Goal: Register for event/course

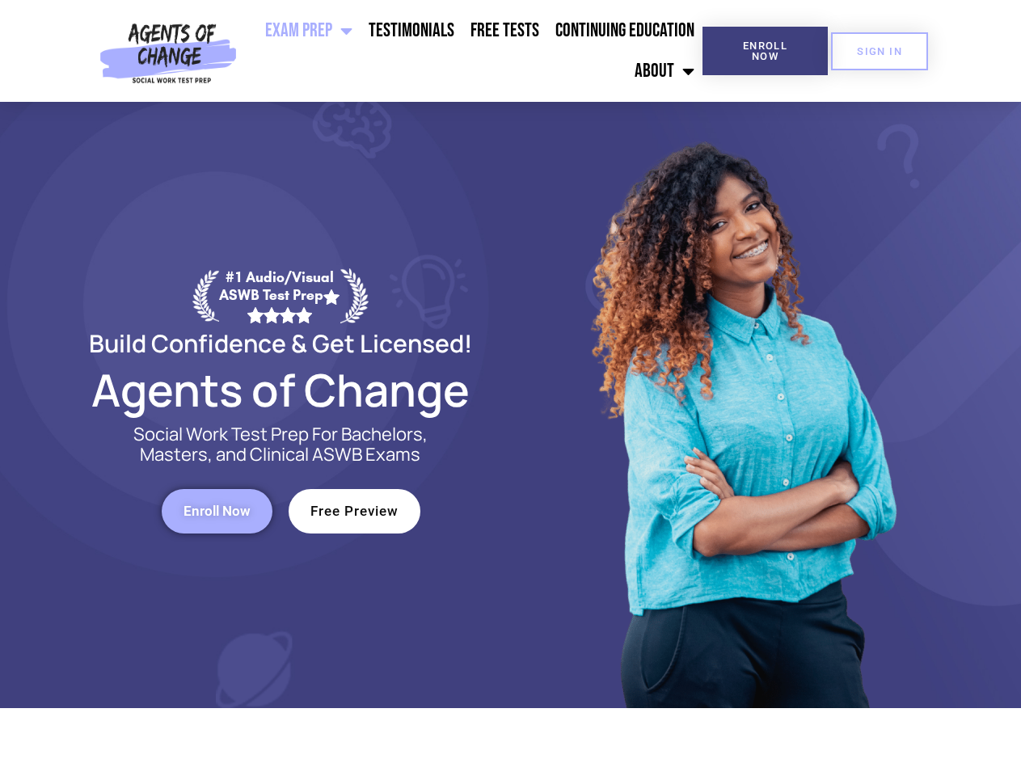
click at [511, 388] on div at bounding box center [741, 405] width 461 height 606
click at [473, 51] on ul "Exam Prep BSW Exam Prep: ASWB Bachelors Level Exam LMSW Exam Prep: ASWB Masters…" at bounding box center [472, 51] width 459 height 81
click at [765, 51] on span "Enroll Now" at bounding box center [765, 50] width 74 height 21
click at [879, 51] on span "SIGN IN" at bounding box center [879, 51] width 45 height 11
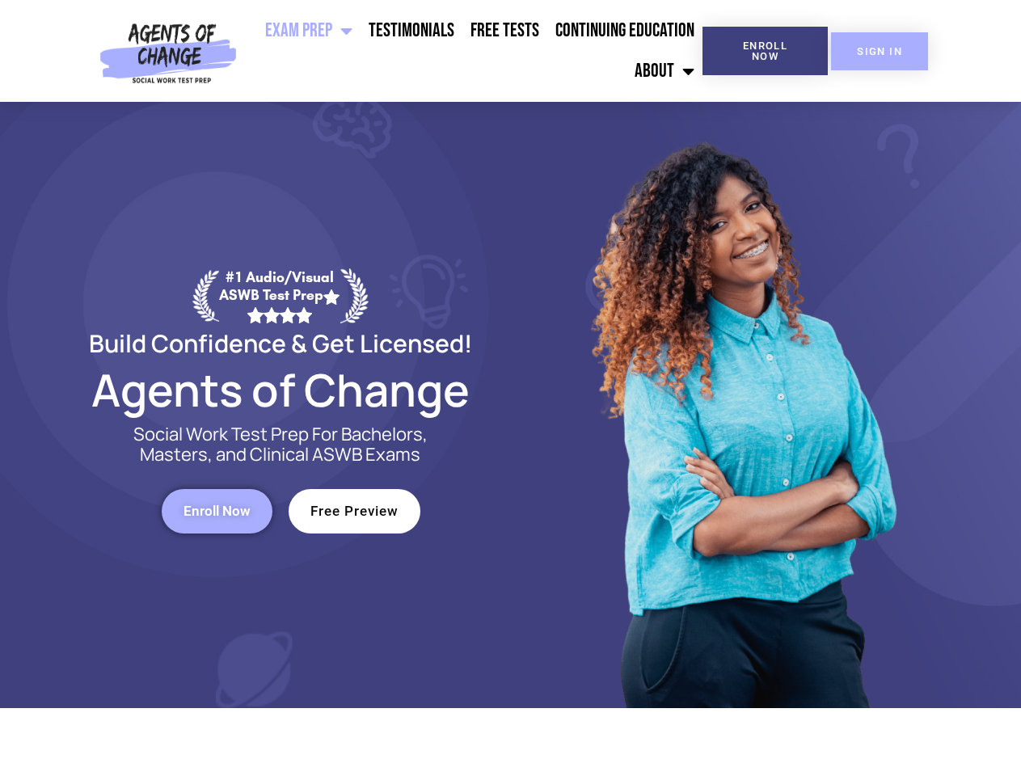
click at [879, 51] on span "SIGN IN" at bounding box center [879, 51] width 45 height 11
click at [217, 511] on span "Enroll Now" at bounding box center [216, 511] width 67 height 14
click at [354, 511] on span "Free Preview" at bounding box center [354, 511] width 88 height 14
